Goal: Communication & Community: Answer question/provide support

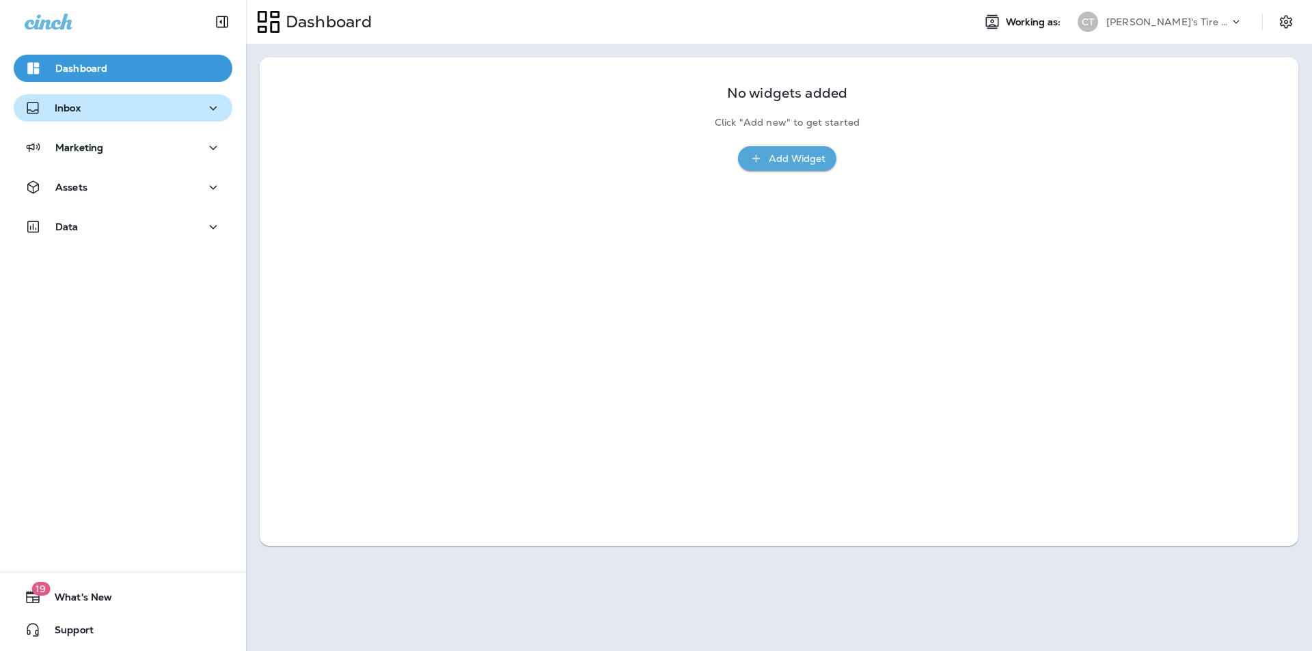
click at [87, 111] on div "Inbox" at bounding box center [123, 108] width 197 height 17
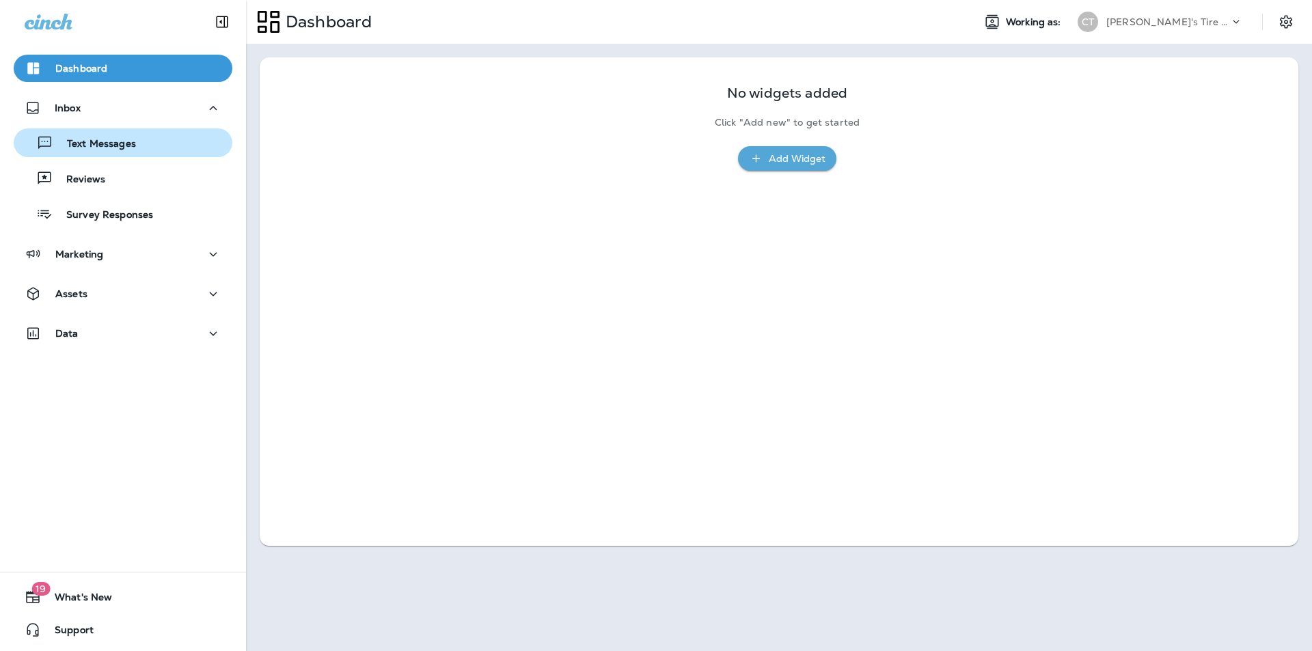
click at [96, 136] on div "Text Messages" at bounding box center [77, 143] width 117 height 21
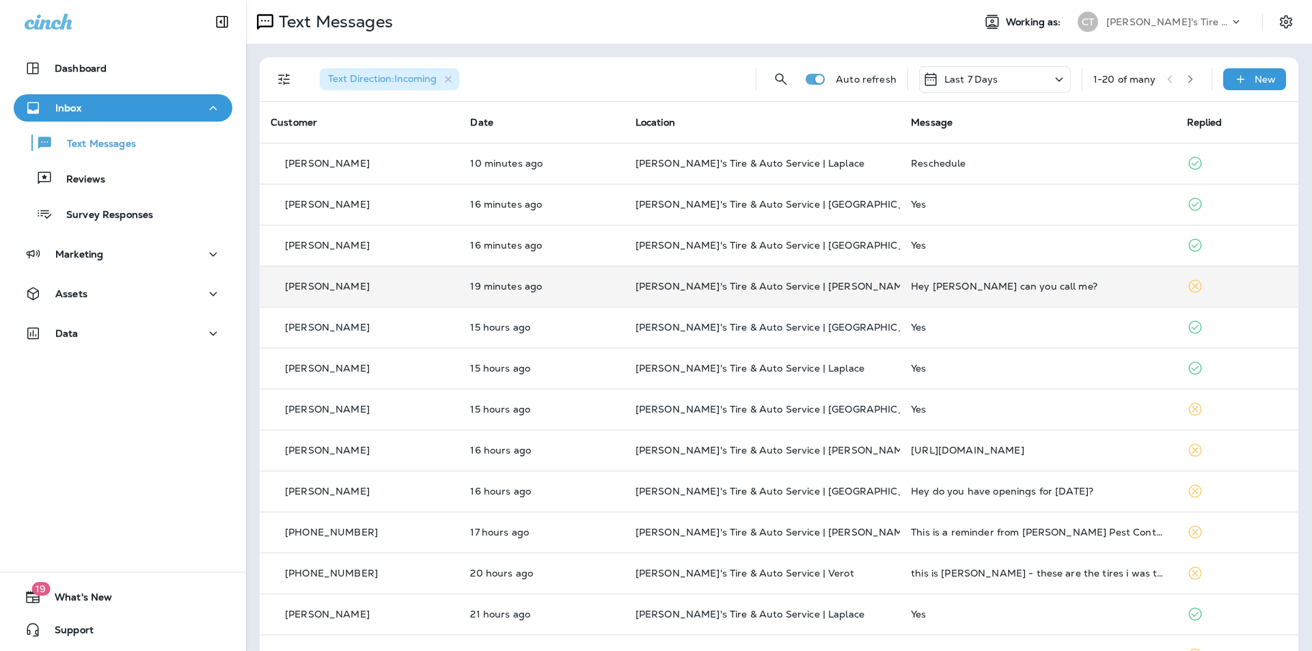
click at [324, 283] on p "[PERSON_NAME]" at bounding box center [327, 286] width 85 height 11
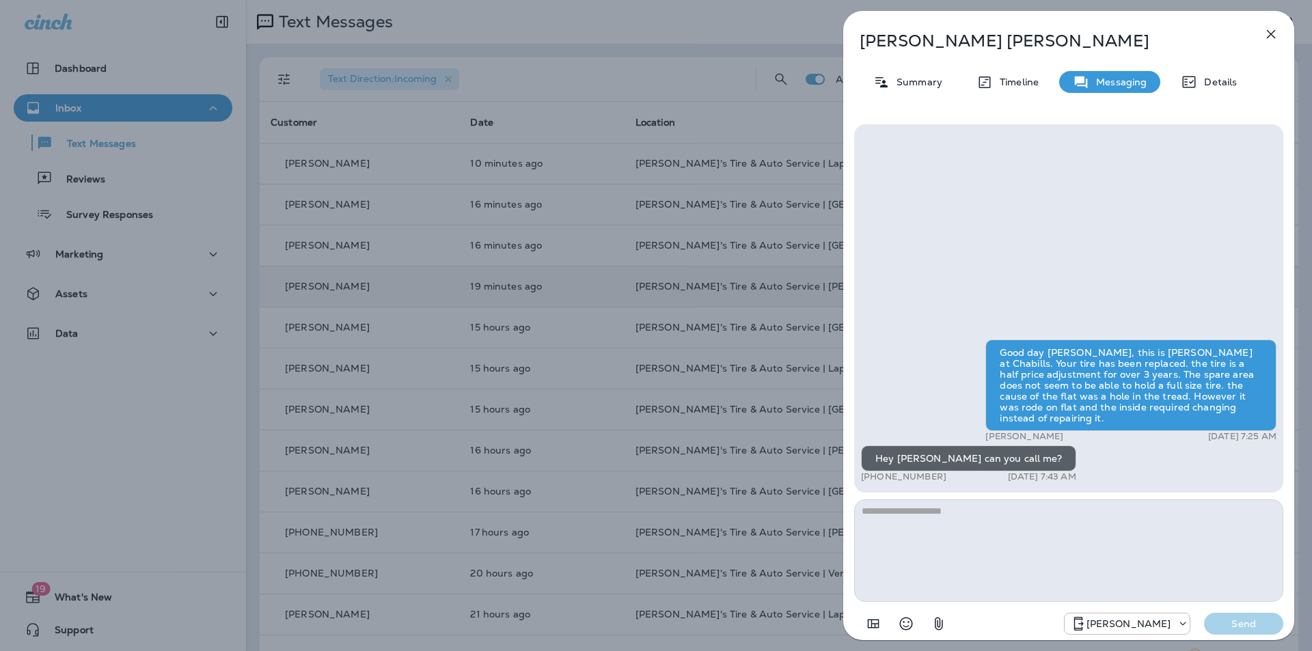
click at [689, 277] on div "Good day [PERSON_NAME], this is [PERSON_NAME] at Chabills. Your tire has been r…" at bounding box center [1068, 308] width 429 height 368
click at [689, 31] on icon "button" at bounding box center [1271, 34] width 16 height 16
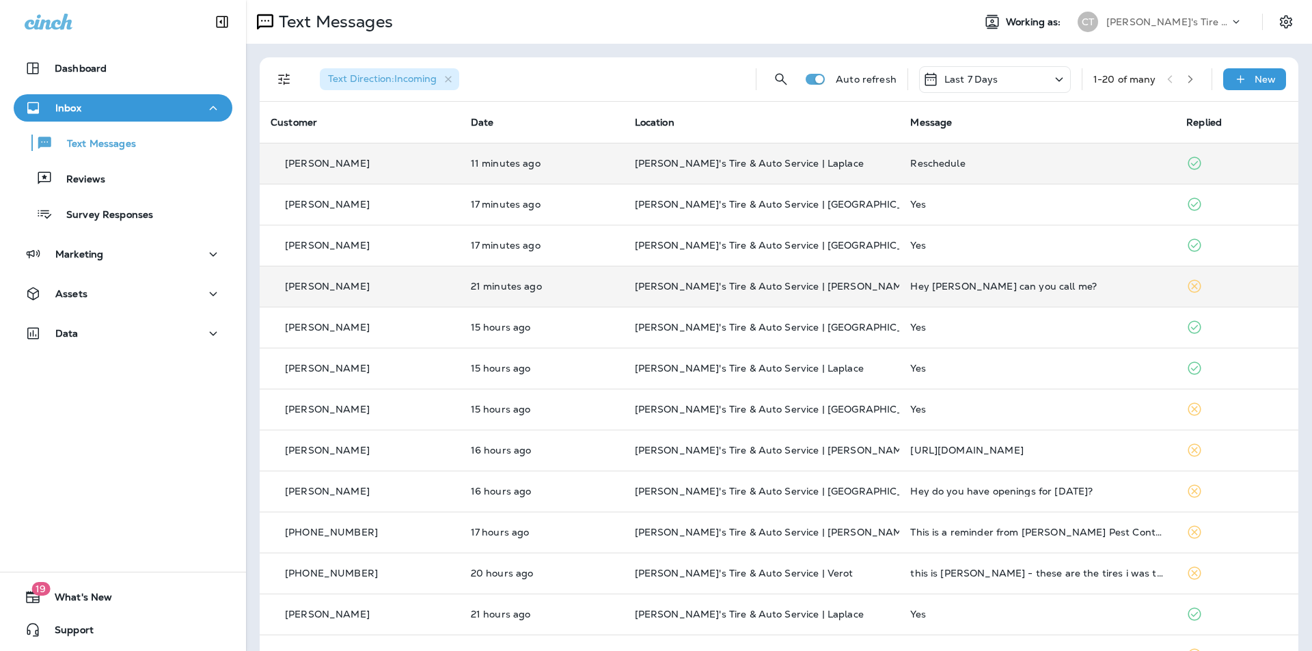
click at [689, 158] on div "Reschedule" at bounding box center [1037, 163] width 254 height 11
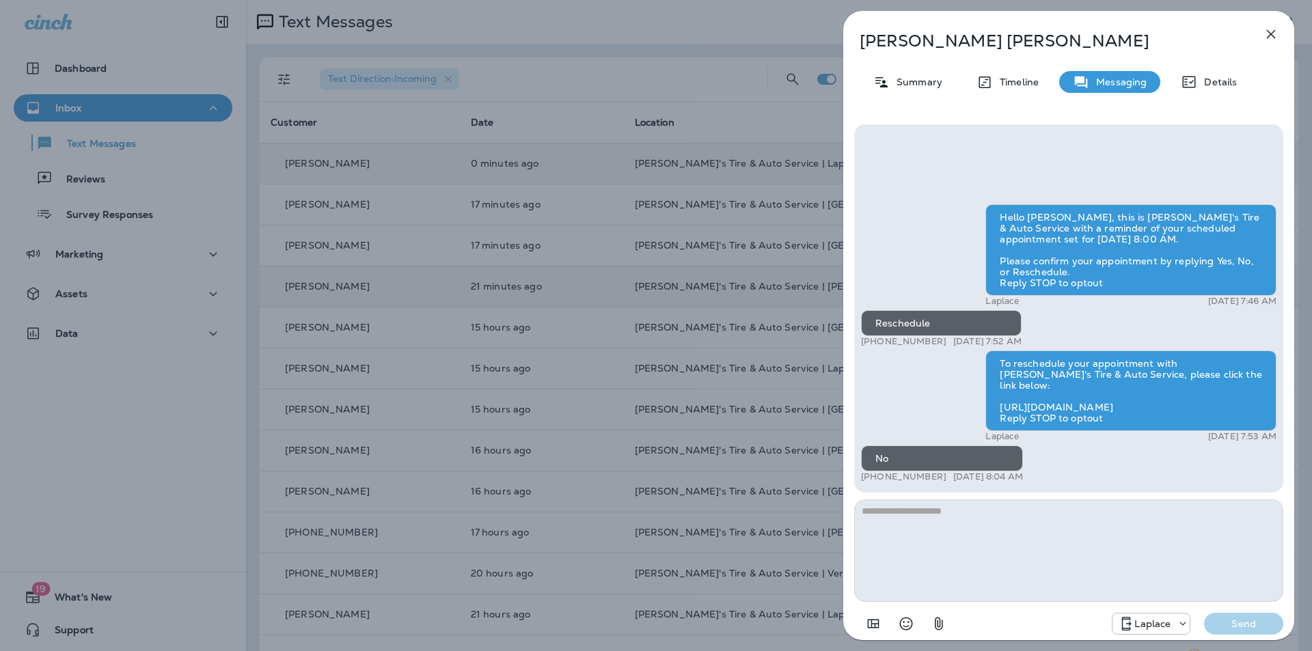
click at [689, 31] on icon "button" at bounding box center [1271, 34] width 16 height 16
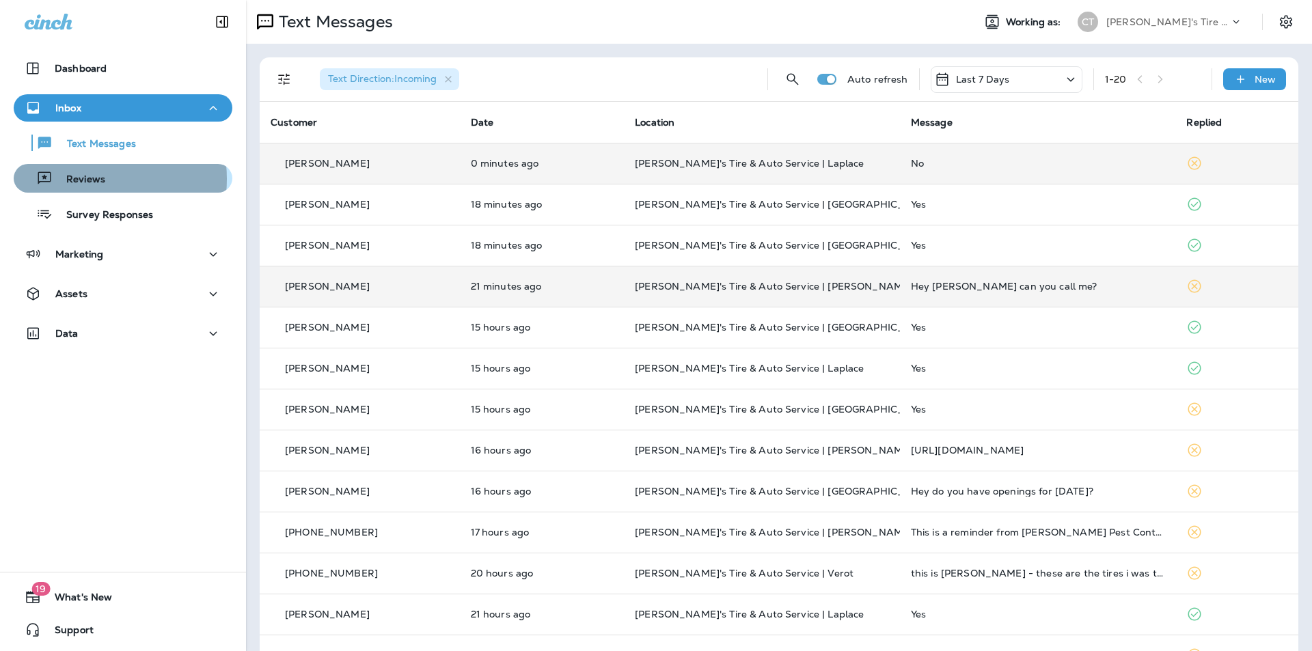
click at [82, 179] on p "Reviews" at bounding box center [79, 180] width 53 height 13
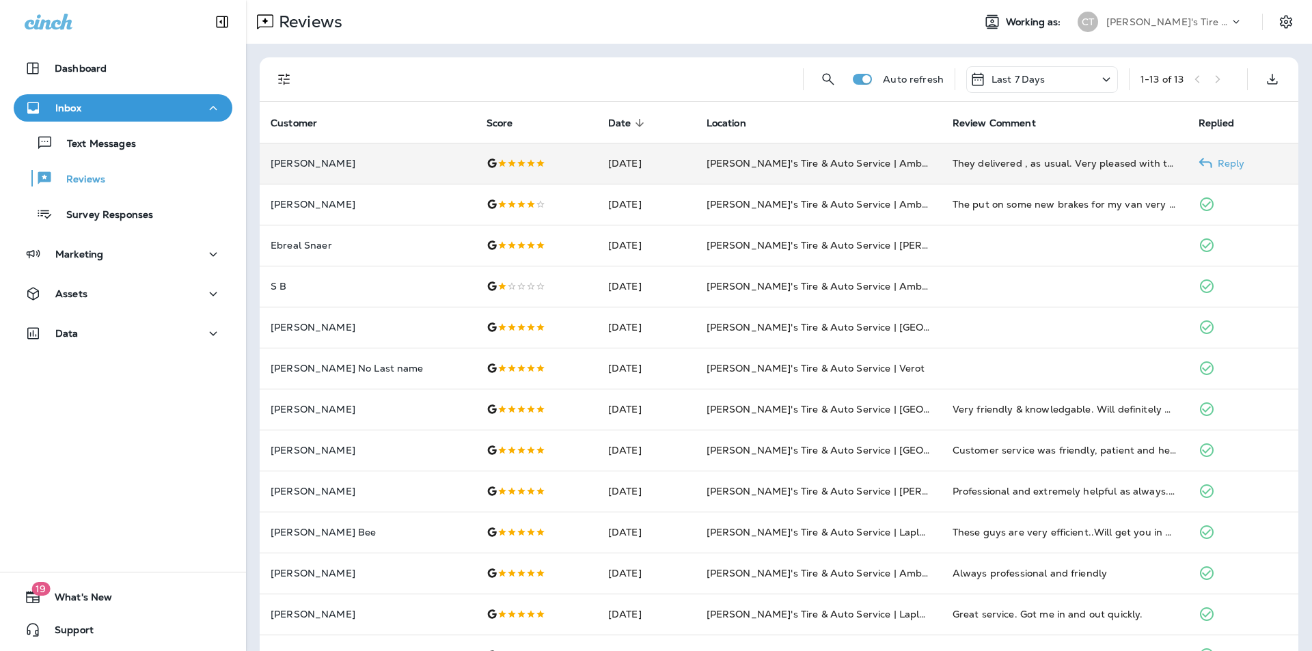
click at [689, 159] on p "Reply" at bounding box center [1228, 163] width 33 height 11
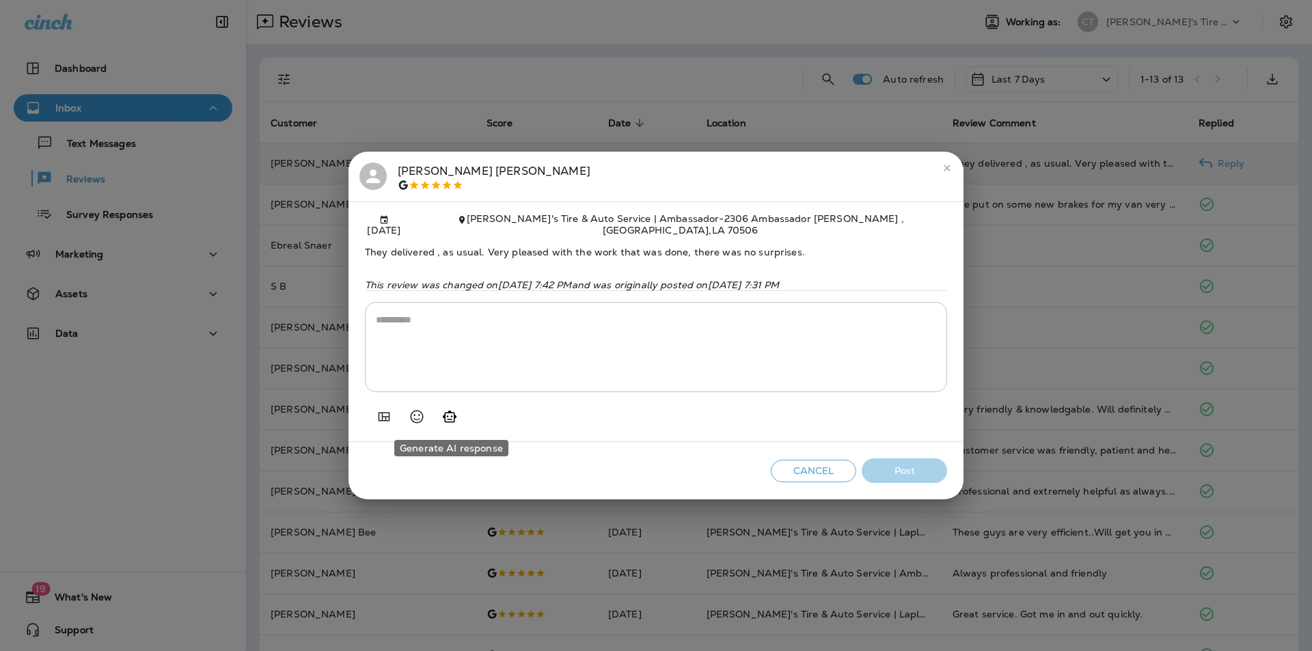
click at [446, 417] on icon "Generate AI response" at bounding box center [449, 417] width 16 height 16
type textarea "**********"
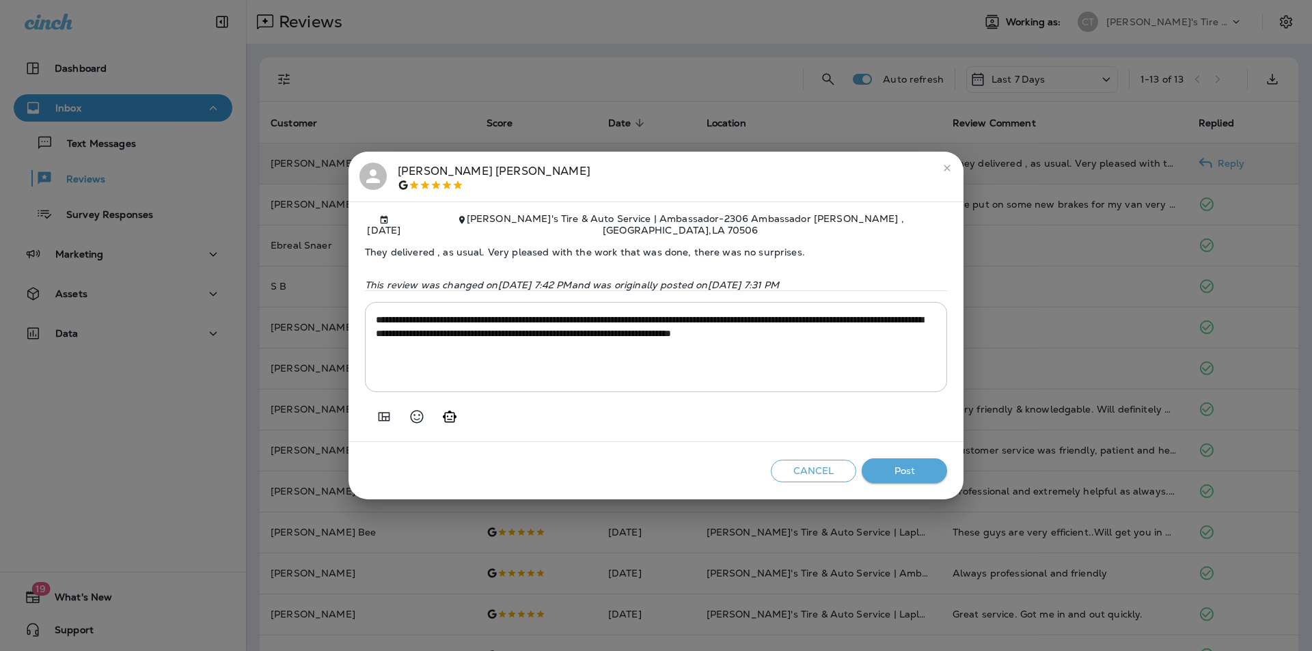
click at [689, 472] on button "Post" at bounding box center [904, 471] width 85 height 25
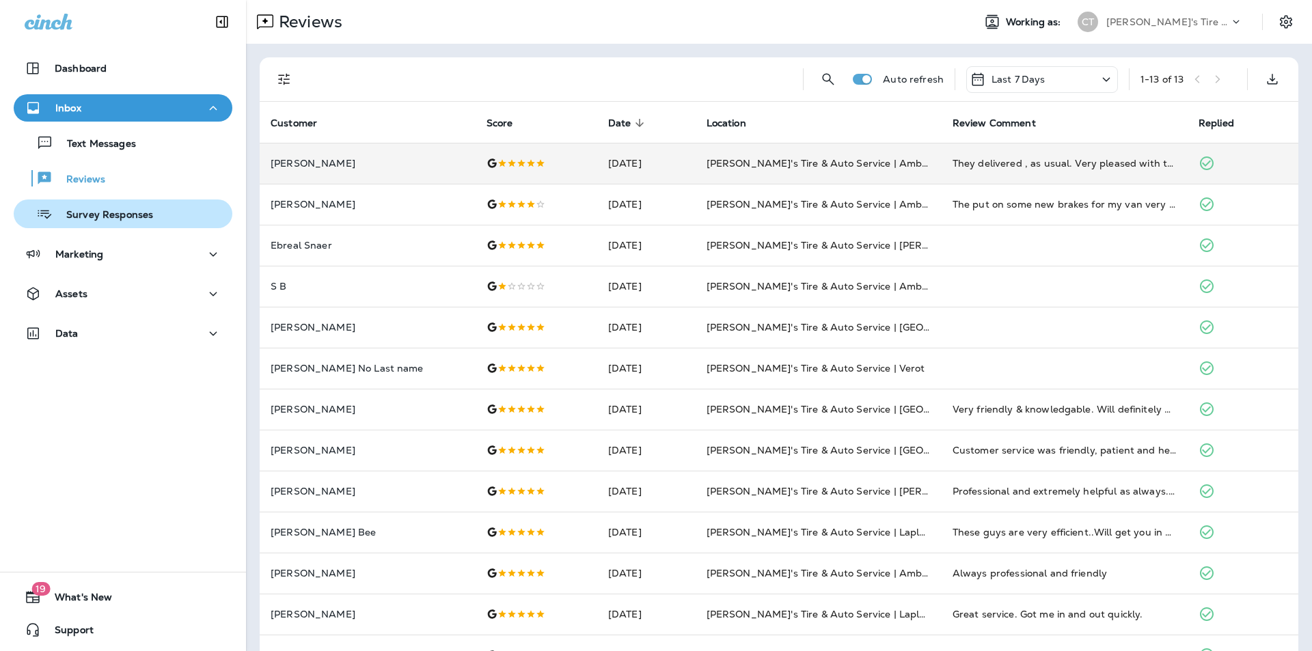
click at [90, 208] on div "Survey Responses" at bounding box center [86, 214] width 134 height 21
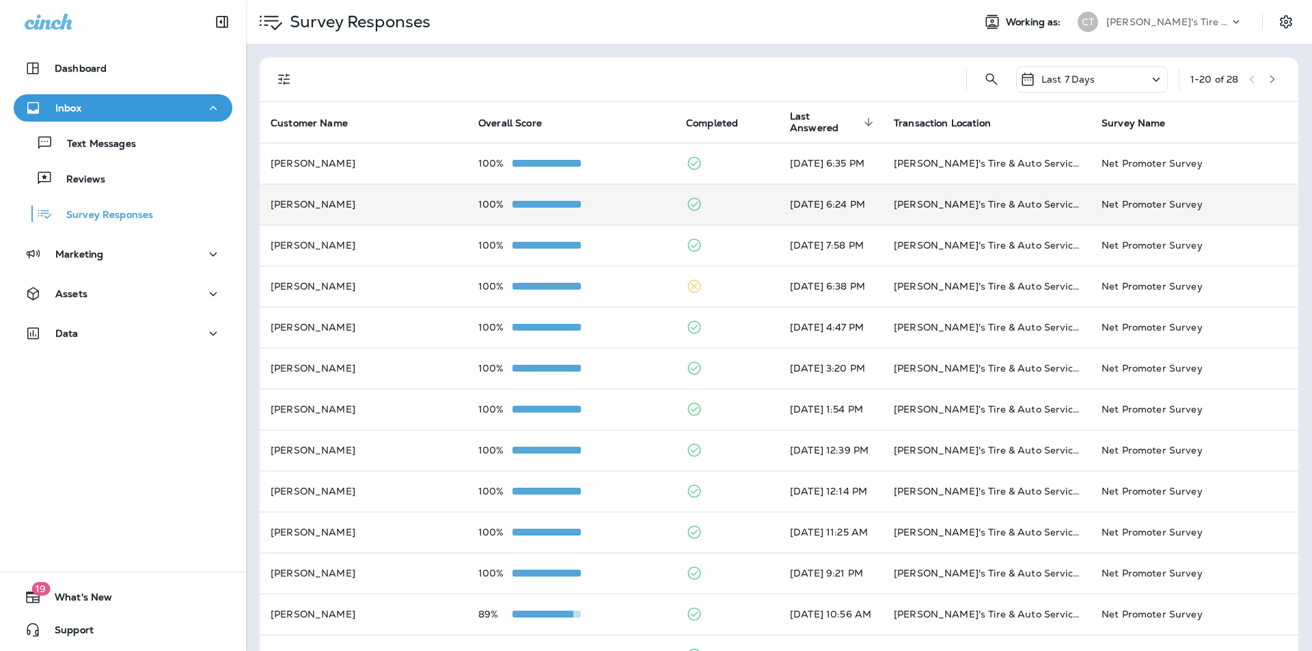
click at [689, 200] on td at bounding box center [727, 204] width 104 height 41
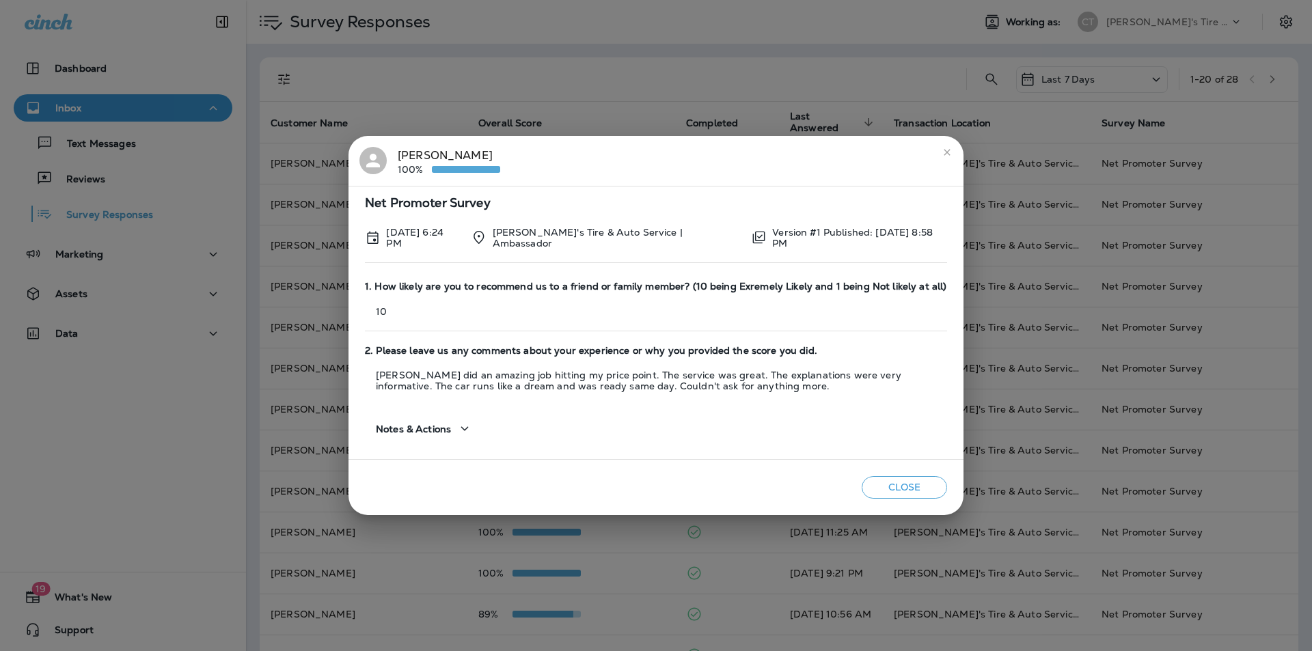
click at [689, 151] on icon "close" at bounding box center [947, 152] width 11 height 11
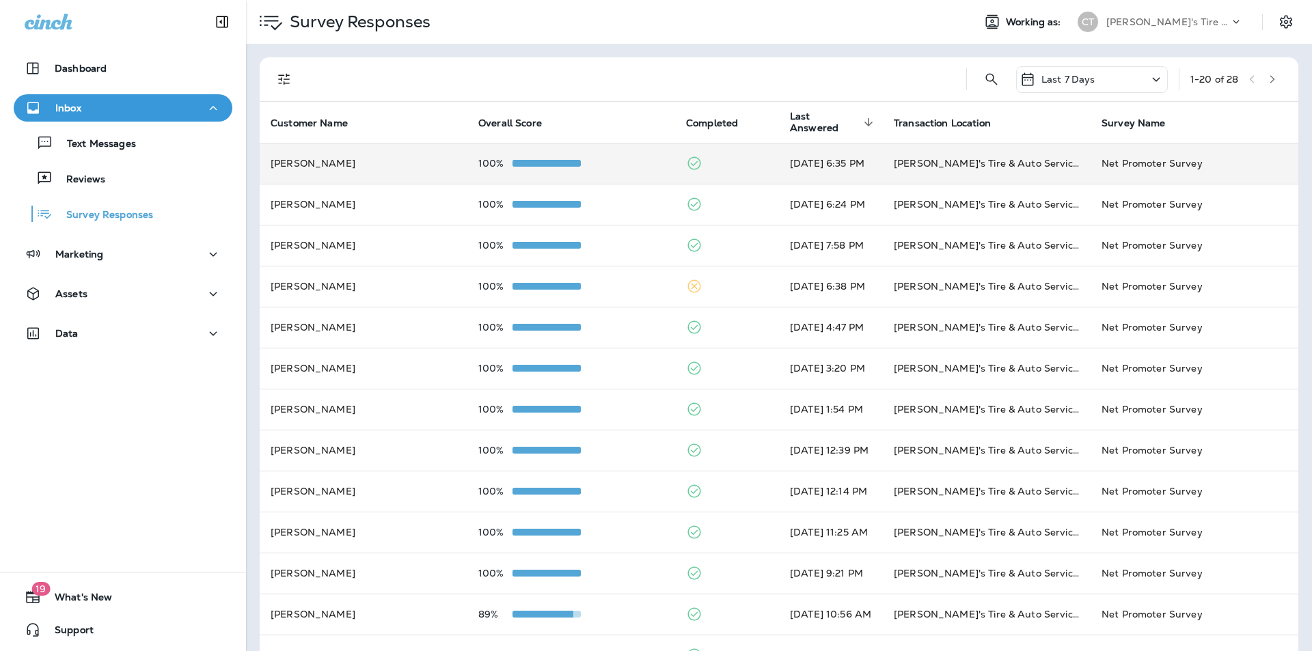
click at [689, 161] on td at bounding box center [727, 163] width 104 height 41
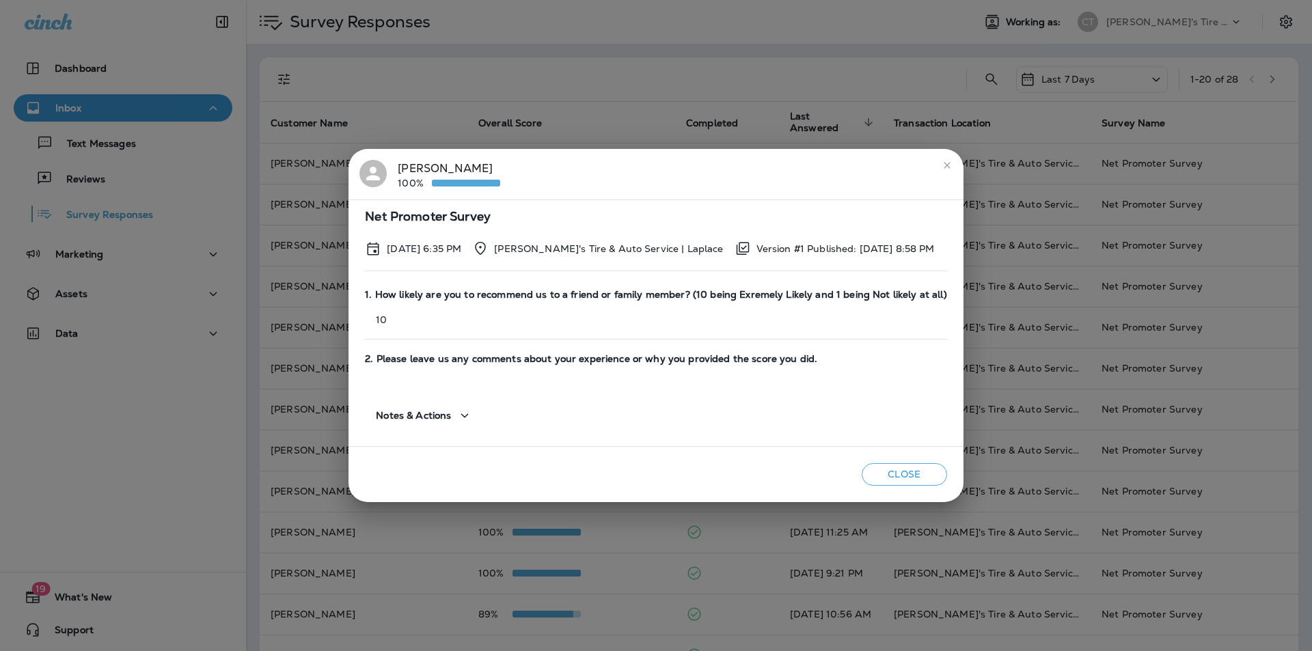
click at [689, 167] on icon "close" at bounding box center [947, 165] width 11 height 11
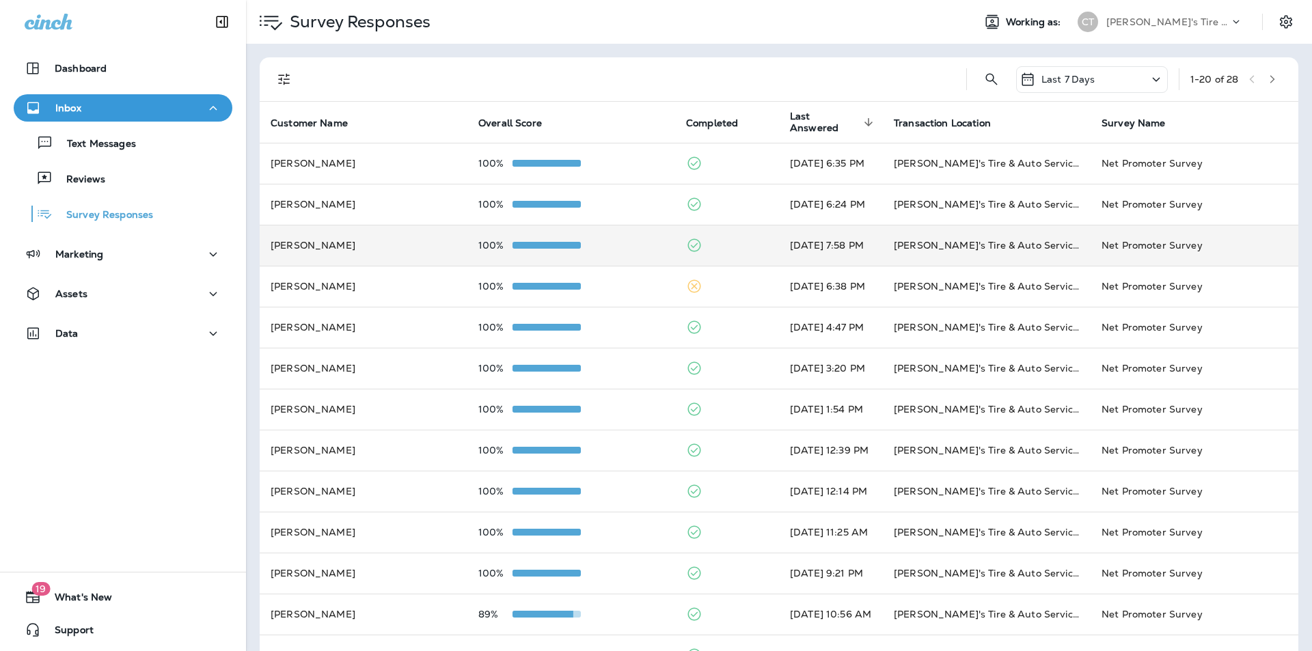
click at [689, 245] on td at bounding box center [727, 245] width 104 height 41
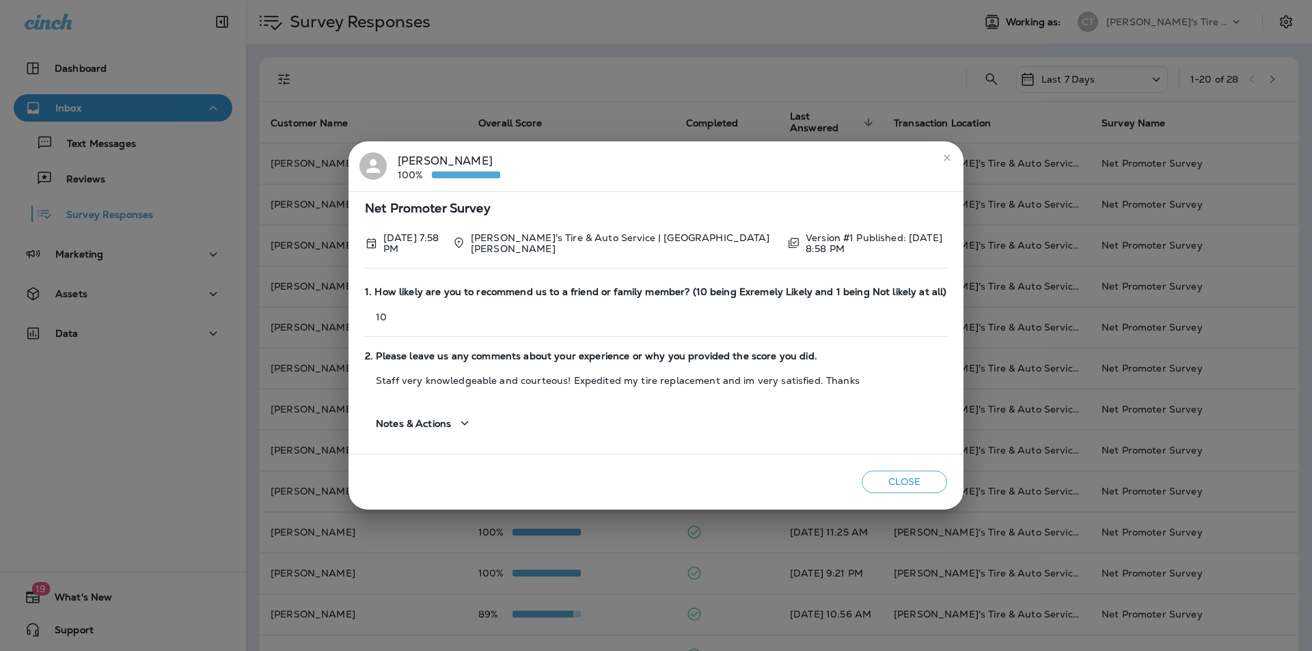
click at [689, 157] on icon "close" at bounding box center [947, 157] width 11 height 11
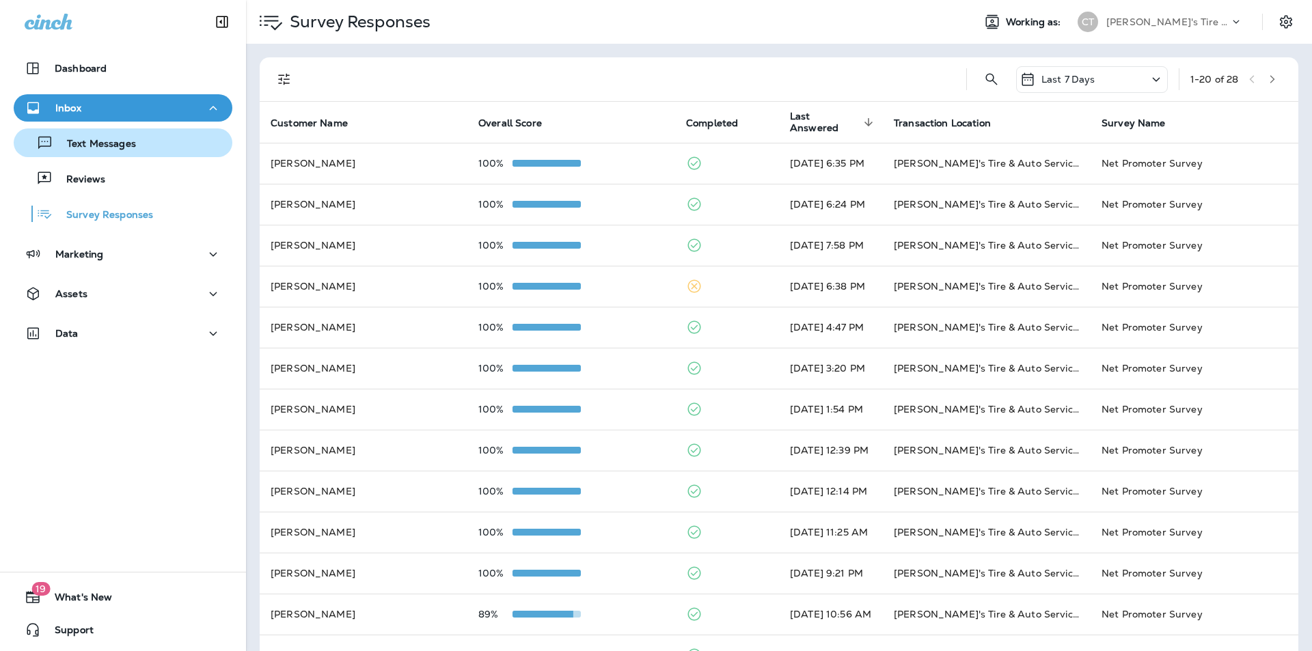
click at [99, 138] on p "Text Messages" at bounding box center [94, 144] width 83 height 13
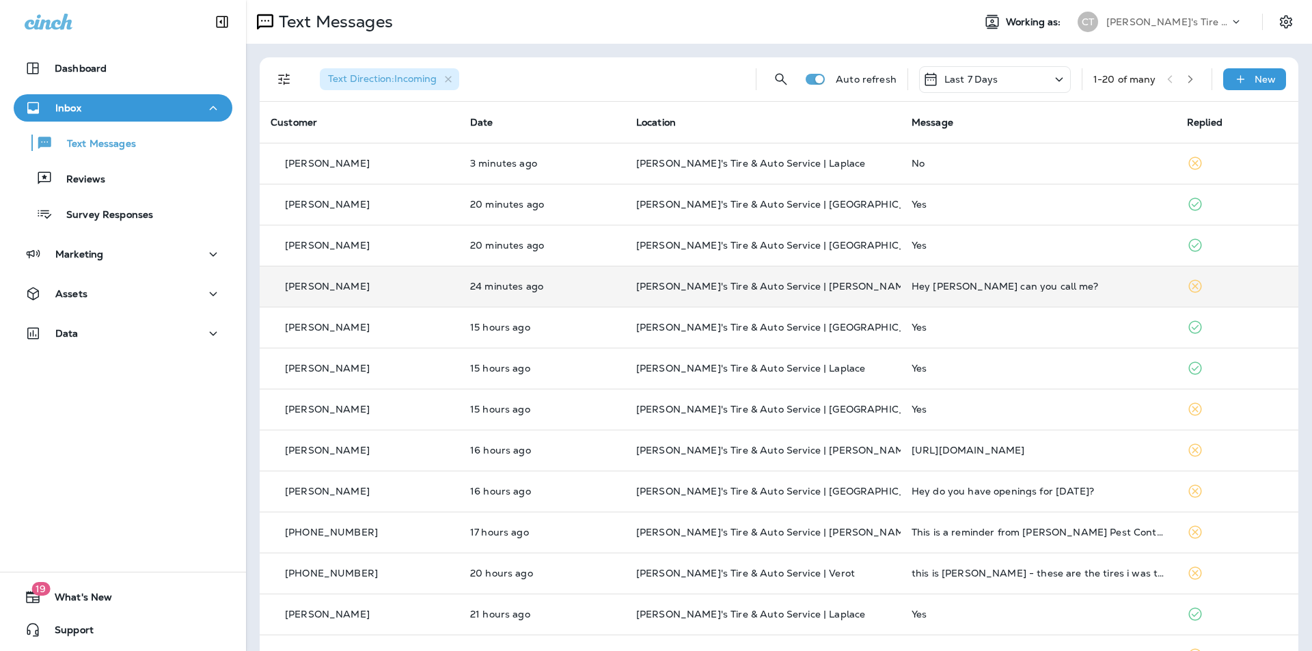
click at [689, 286] on p "[PERSON_NAME]'s Tire & Auto Service | [PERSON_NAME]" at bounding box center [763, 286] width 254 height 11
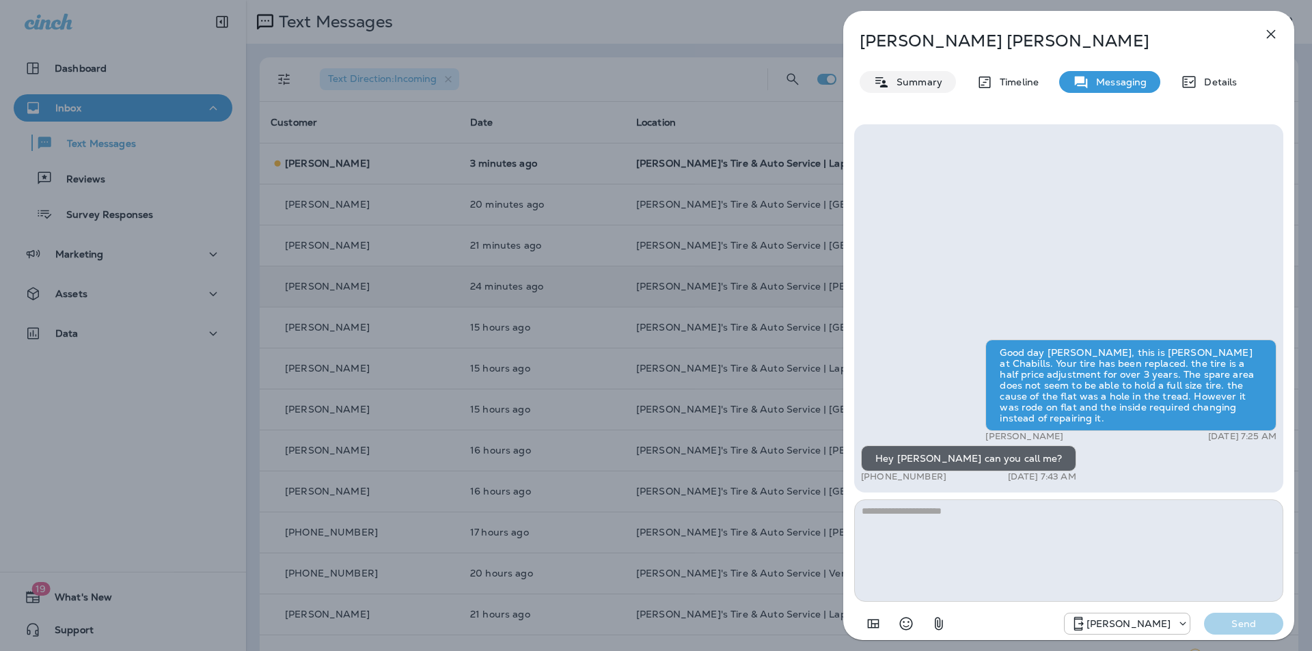
click at [689, 81] on p "Summary" at bounding box center [916, 82] width 53 height 11
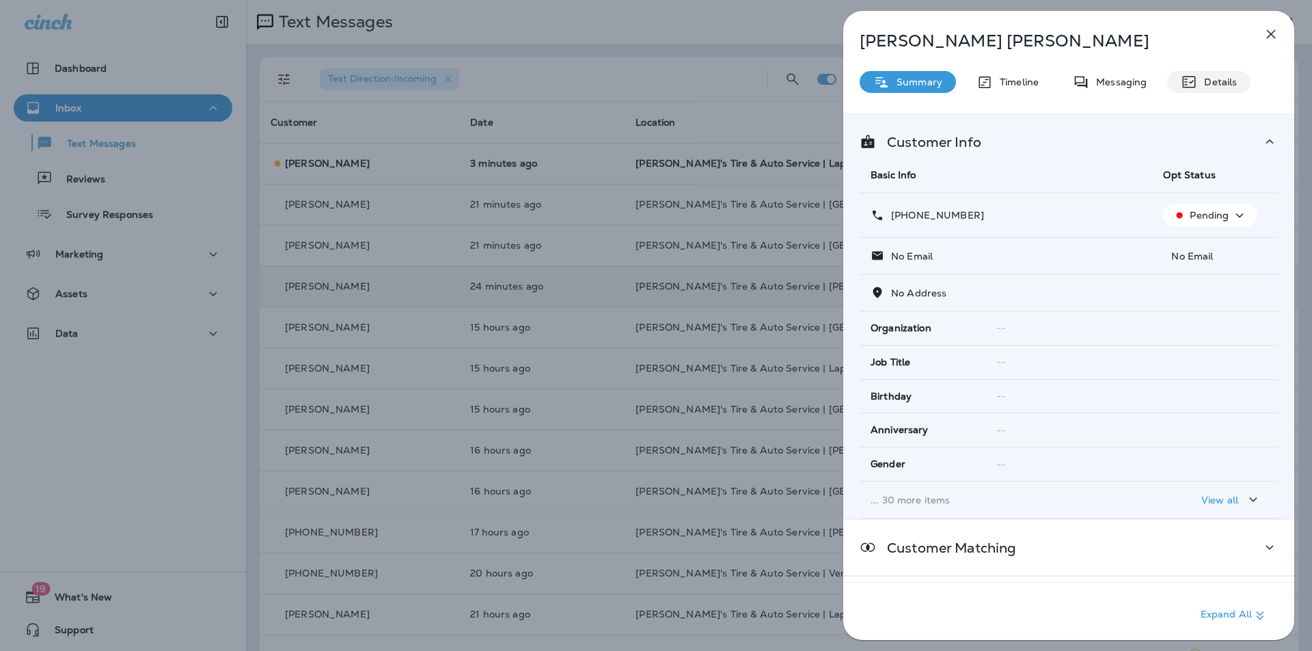
click at [689, 79] on p "Details" at bounding box center [1217, 82] width 40 height 11
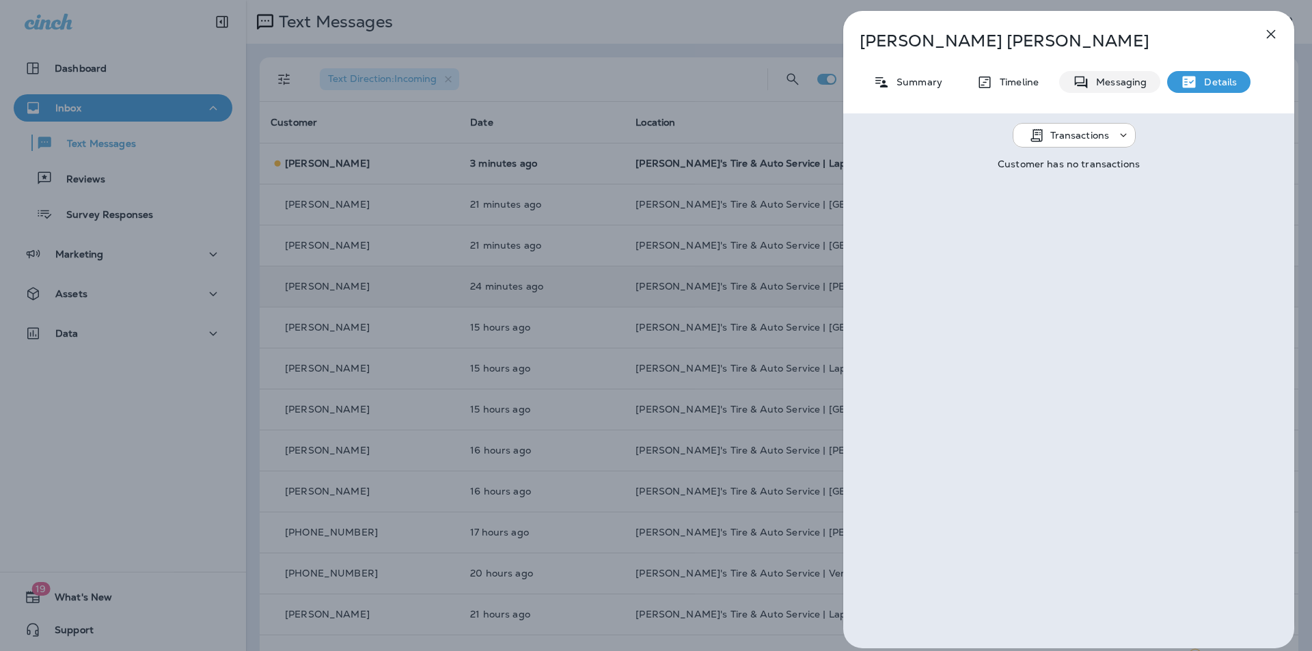
click at [689, 74] on div "Messaging" at bounding box center [1109, 82] width 101 height 22
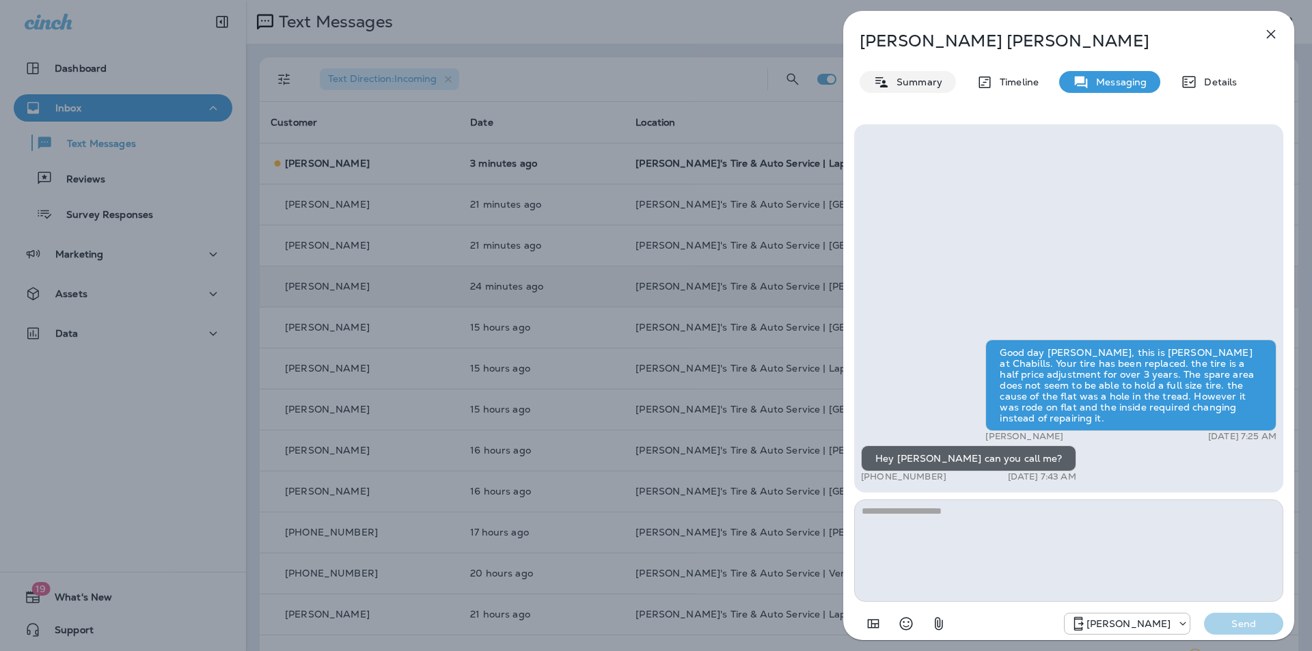
click at [689, 80] on p "Summary" at bounding box center [916, 82] width 53 height 11
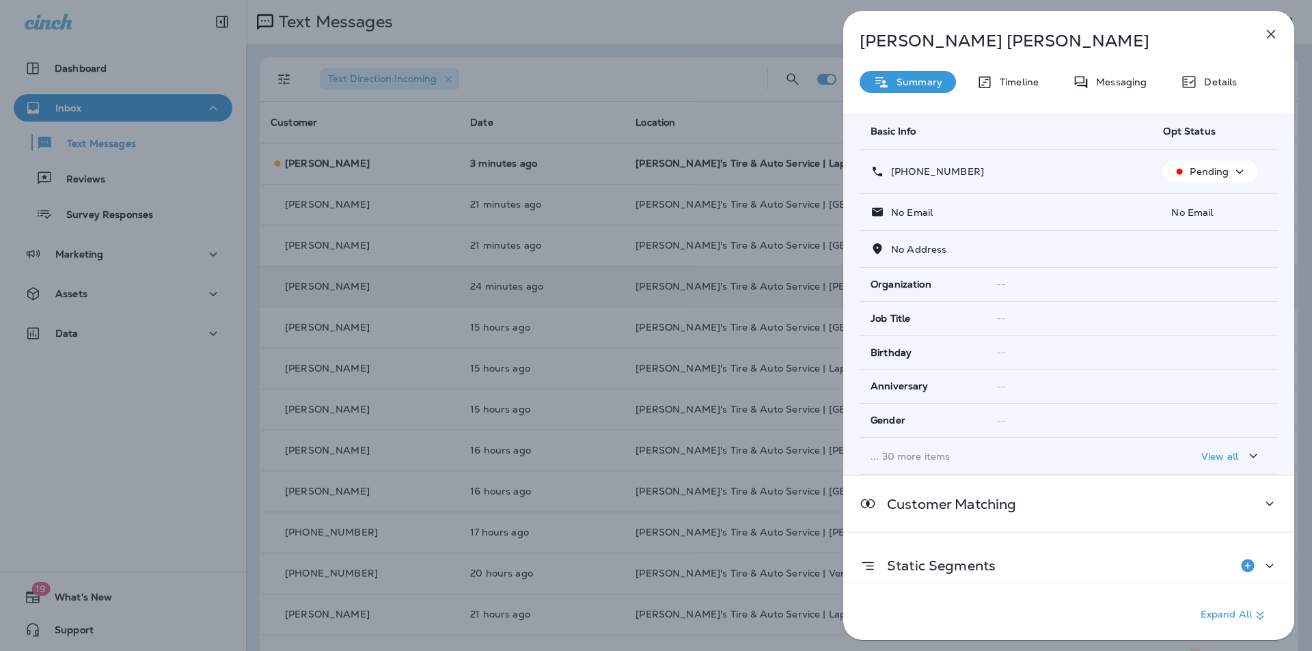
scroll to position [61, 0]
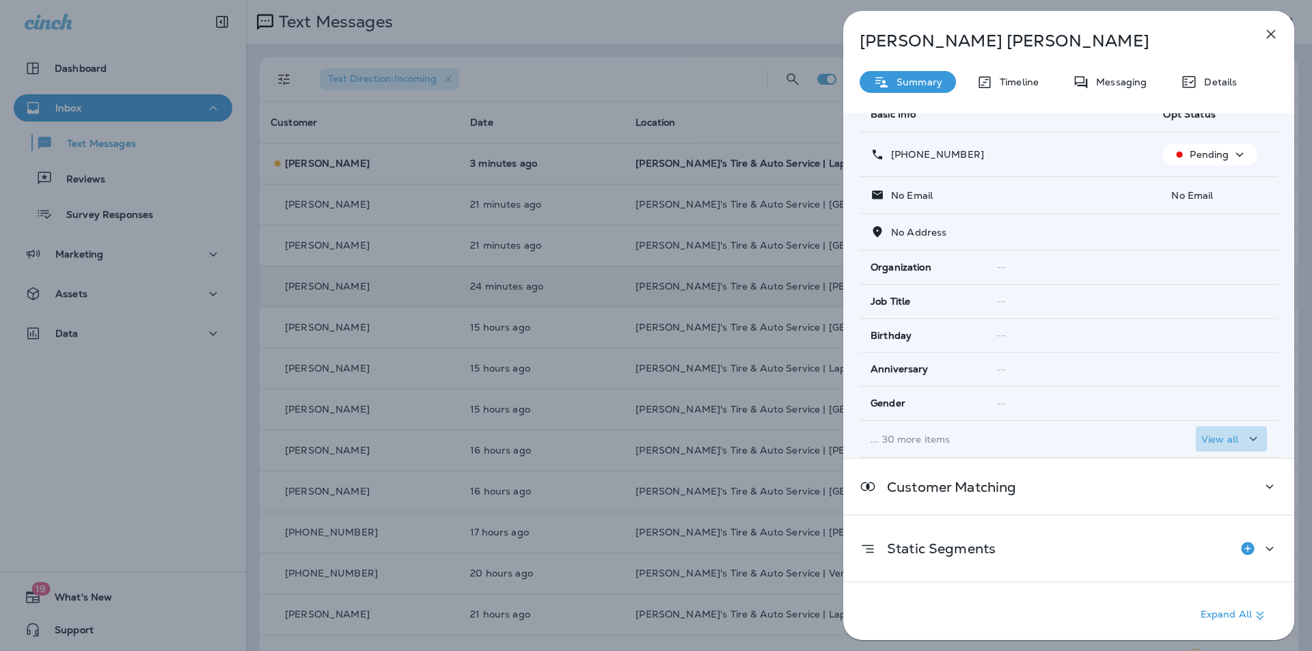
click at [689, 436] on icon "button" at bounding box center [1253, 439] width 16 height 17
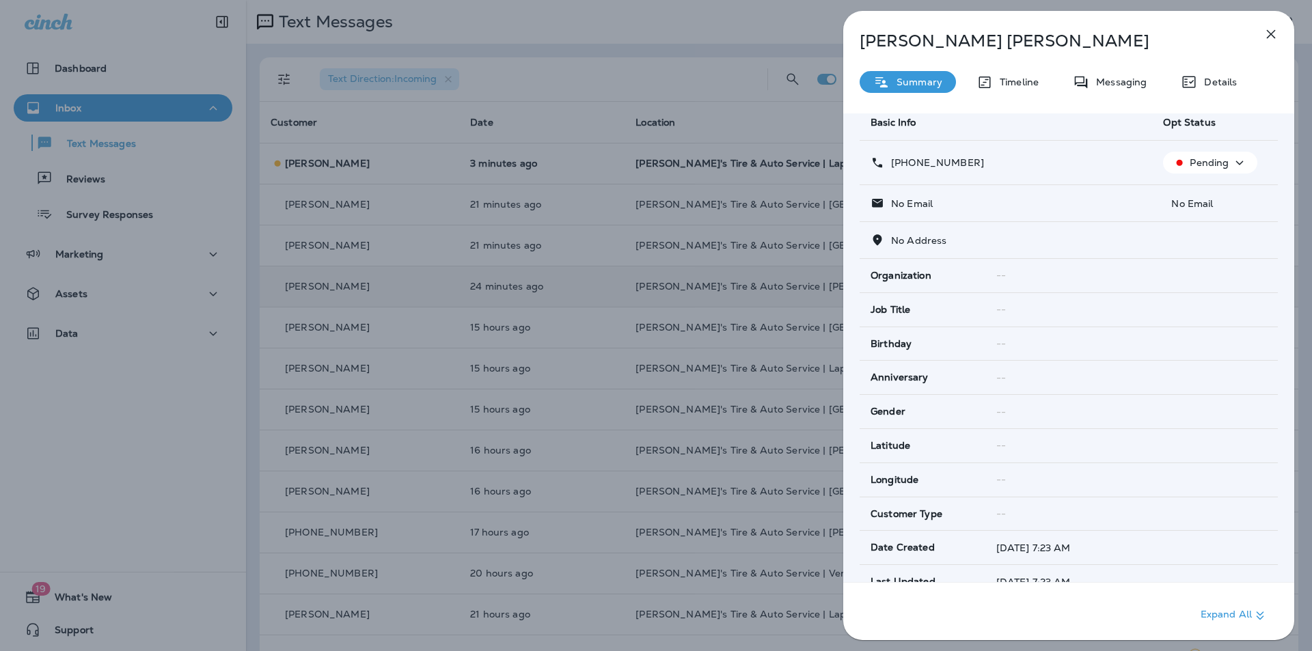
scroll to position [0, 0]
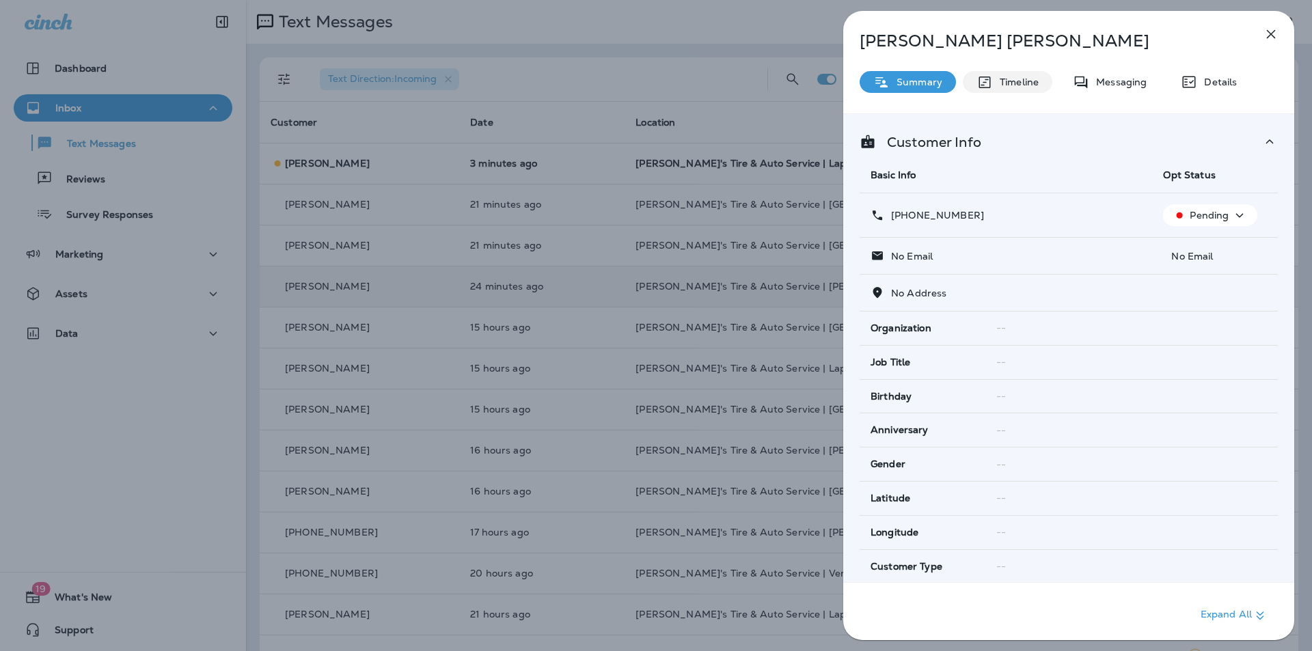
click at [689, 84] on p "Timeline" at bounding box center [1016, 82] width 46 height 11
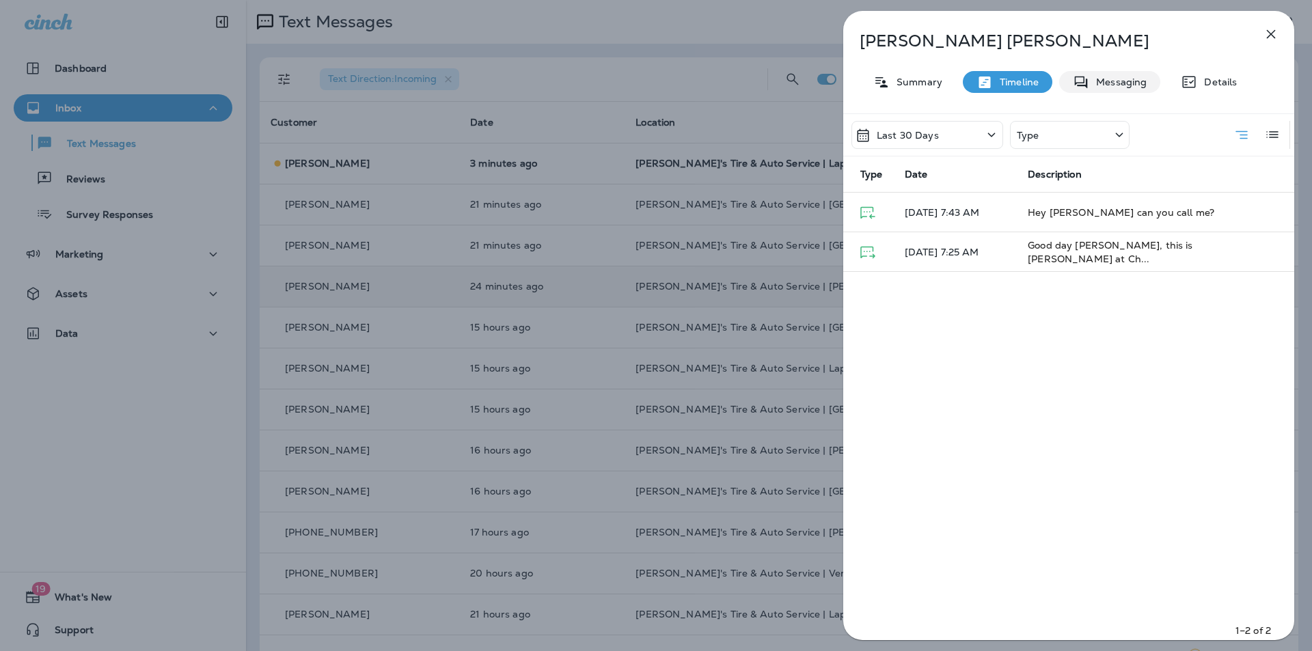
click at [689, 79] on p "Messaging" at bounding box center [1117, 82] width 57 height 11
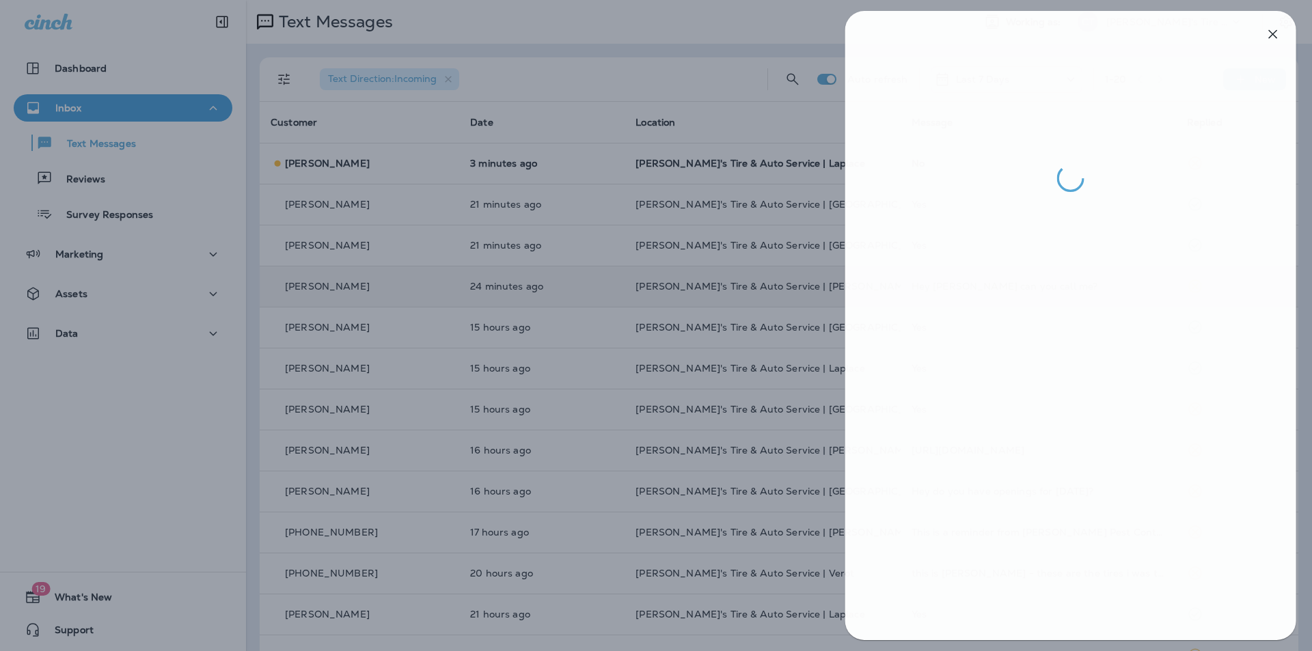
click at [689, 22] on div at bounding box center [658, 325] width 1312 height 651
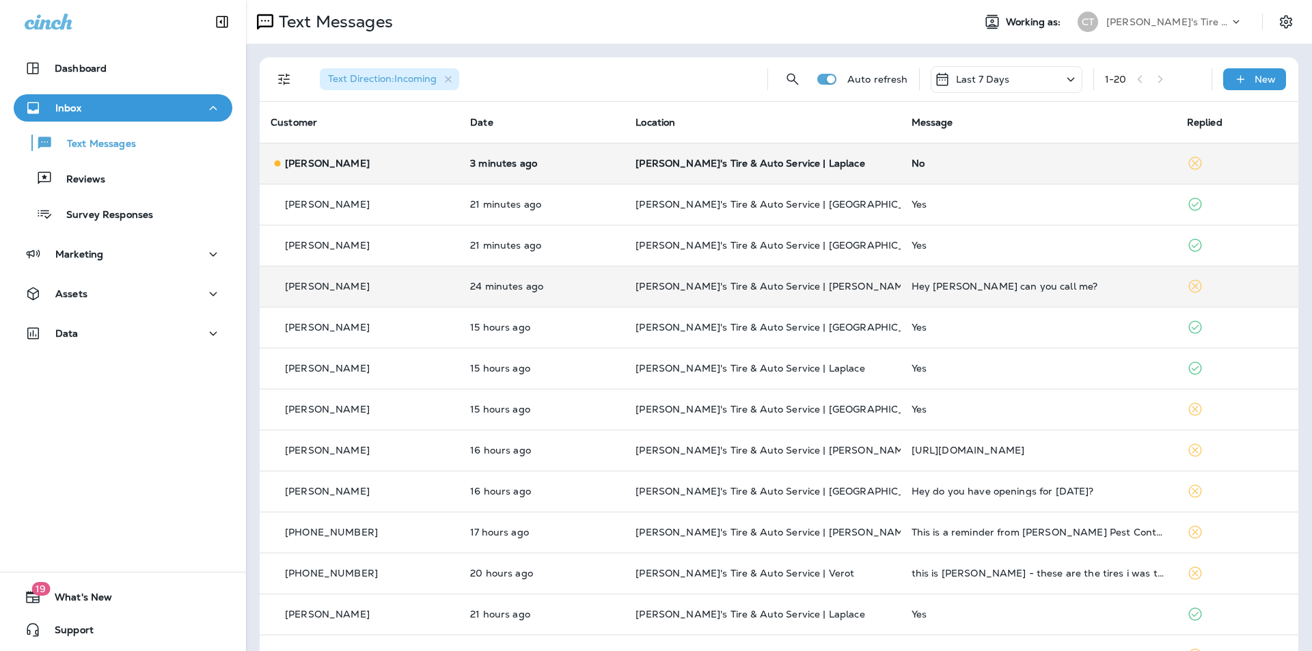
click at [689, 165] on p "[PERSON_NAME]'s Tire & Auto Service | Laplace" at bounding box center [763, 163] width 254 height 11
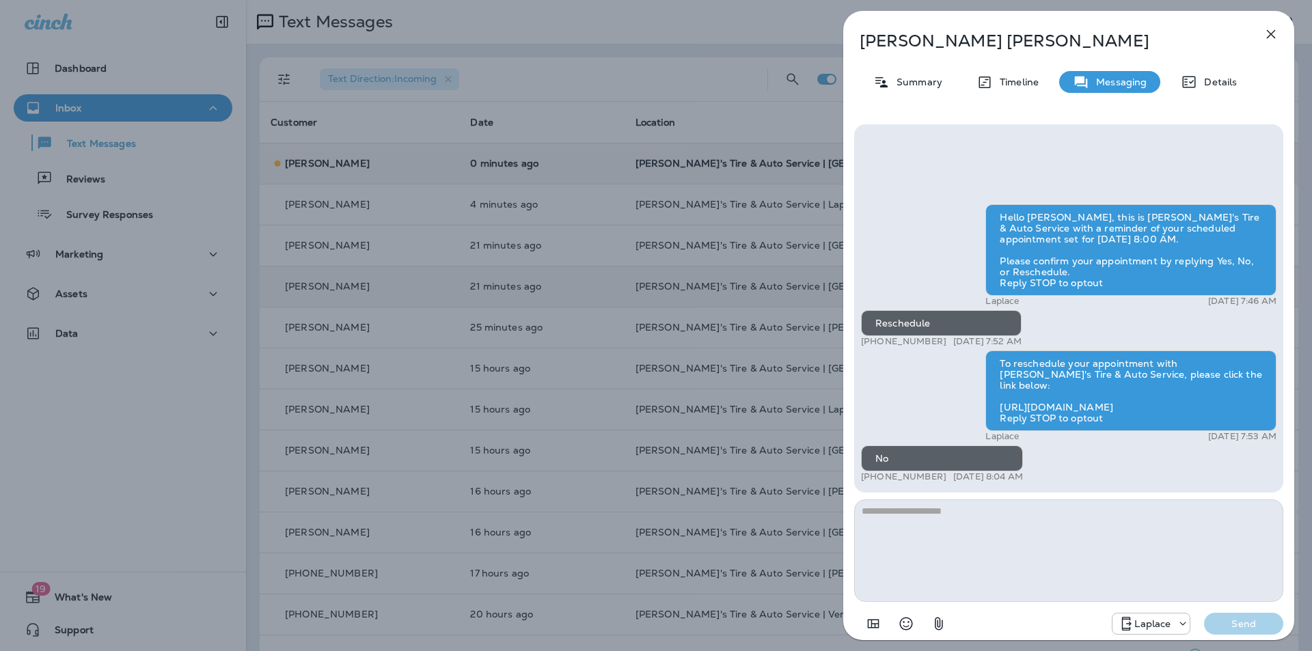
click at [689, 31] on icon "button" at bounding box center [1271, 34] width 16 height 16
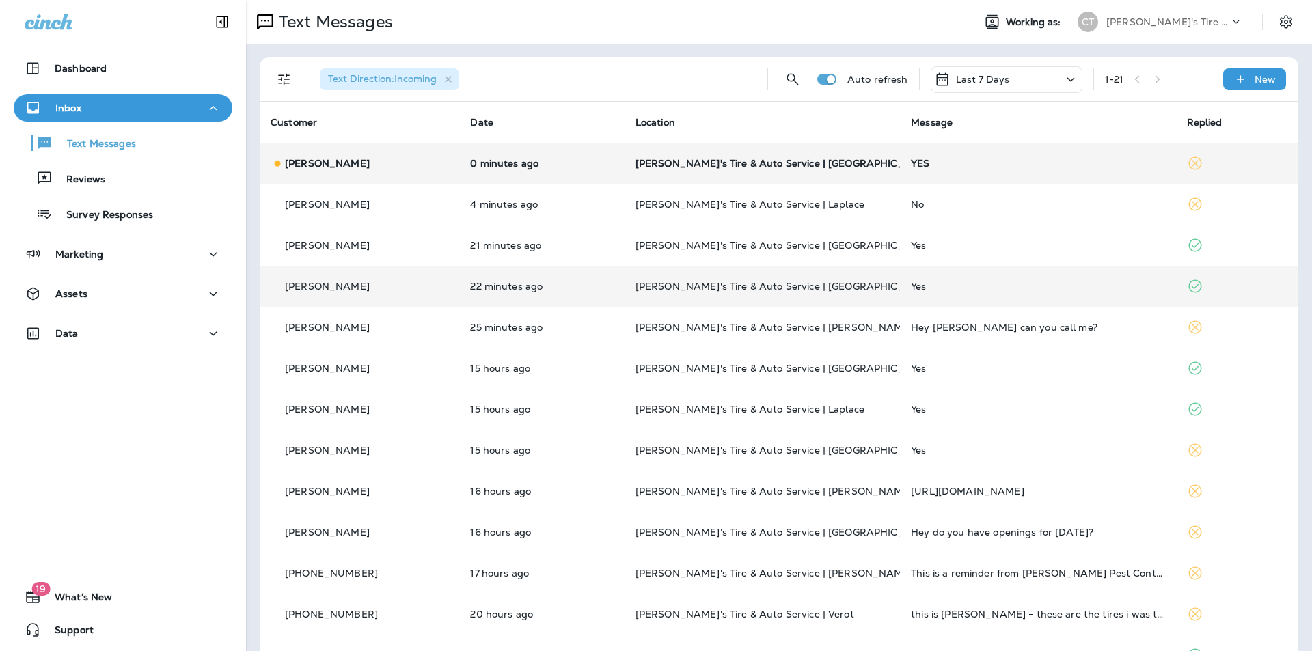
click at [689, 158] on p "[PERSON_NAME]'s Tire & Auto Service | [GEOGRAPHIC_DATA]" at bounding box center [763, 163] width 254 height 11
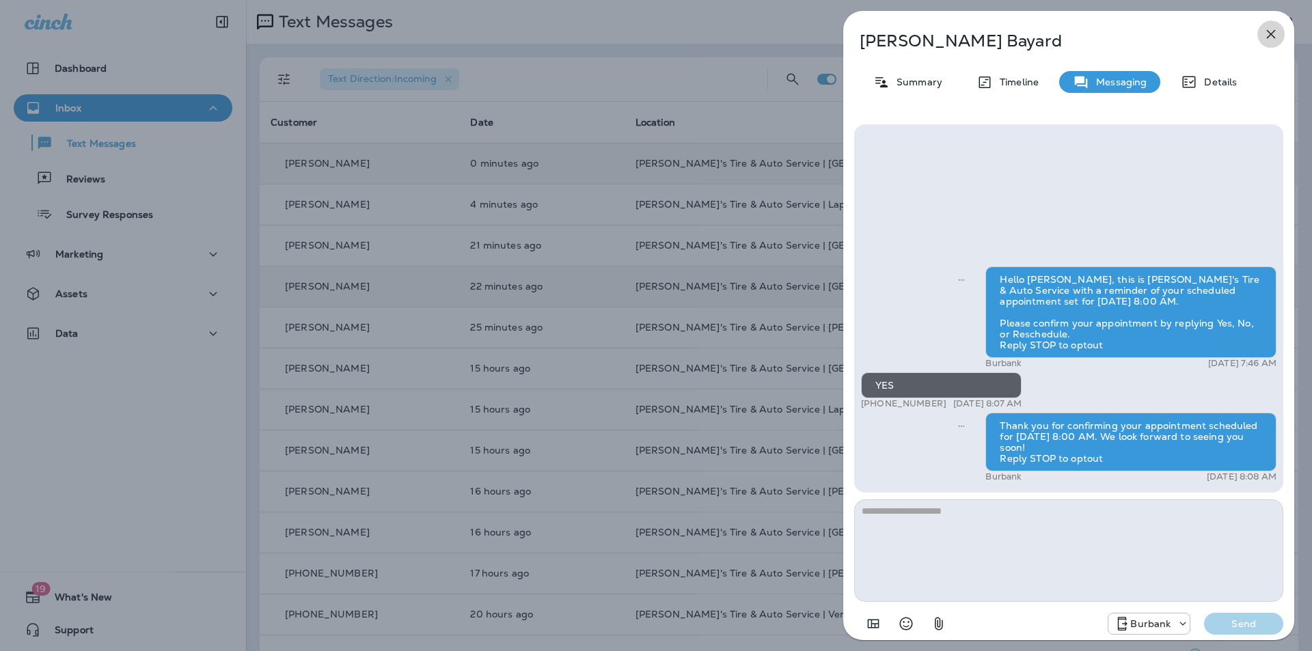
click at [689, 31] on icon "button" at bounding box center [1271, 34] width 16 height 16
